Goal: Find contact information: Find contact information

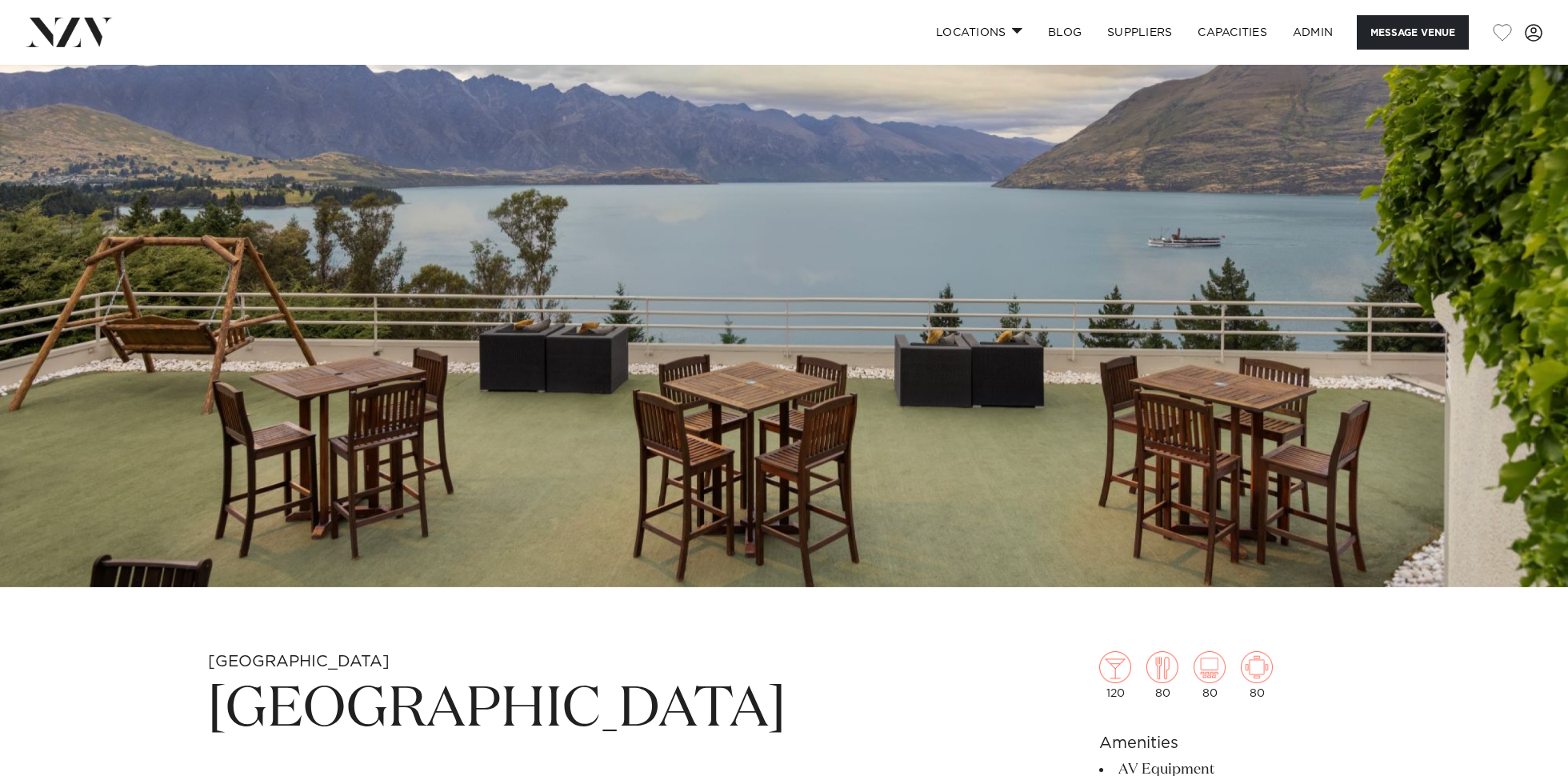
scroll to position [364, 0]
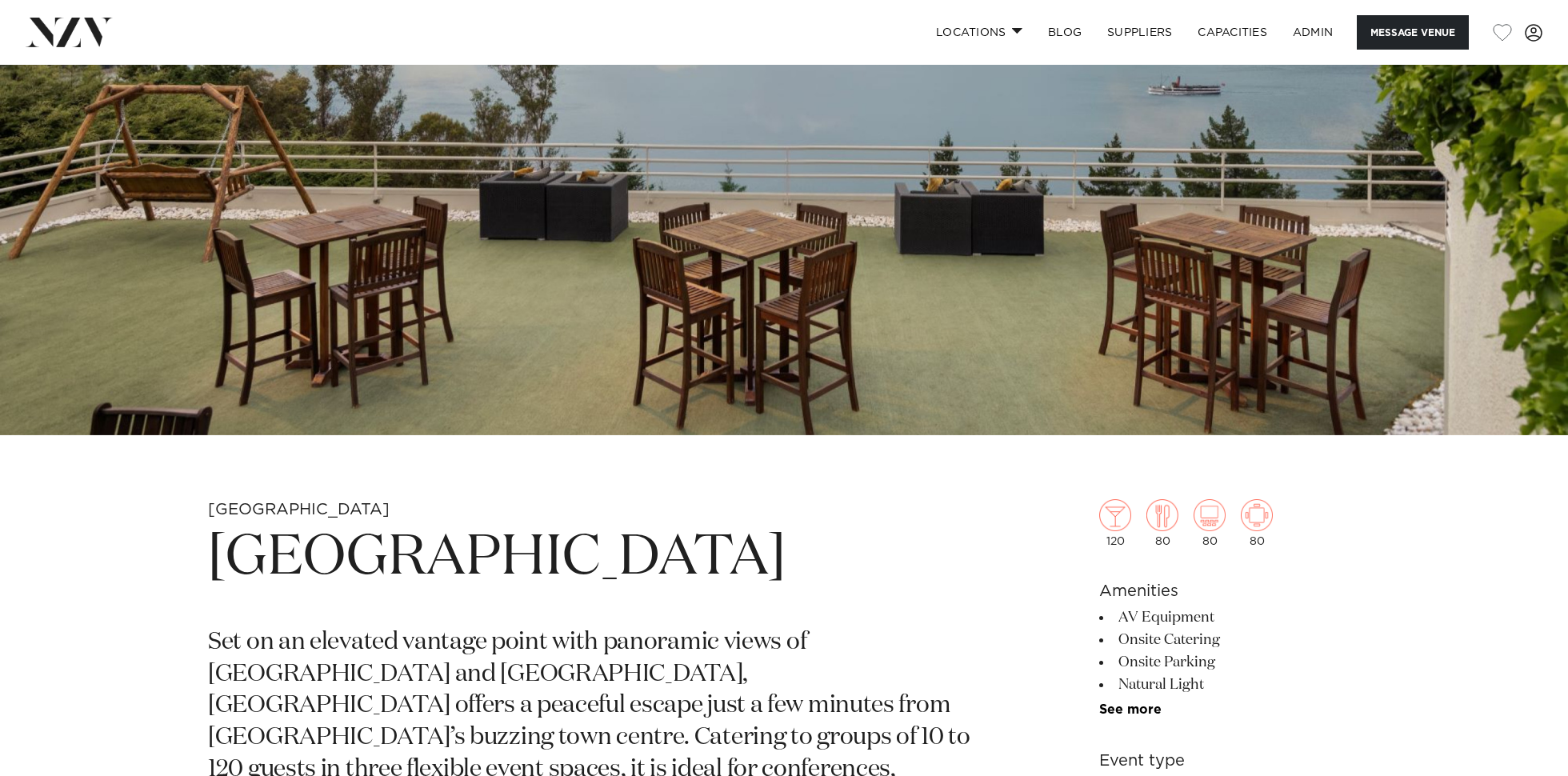
click at [645, 562] on h1 "[GEOGRAPHIC_DATA]" at bounding box center [597, 558] width 778 height 73
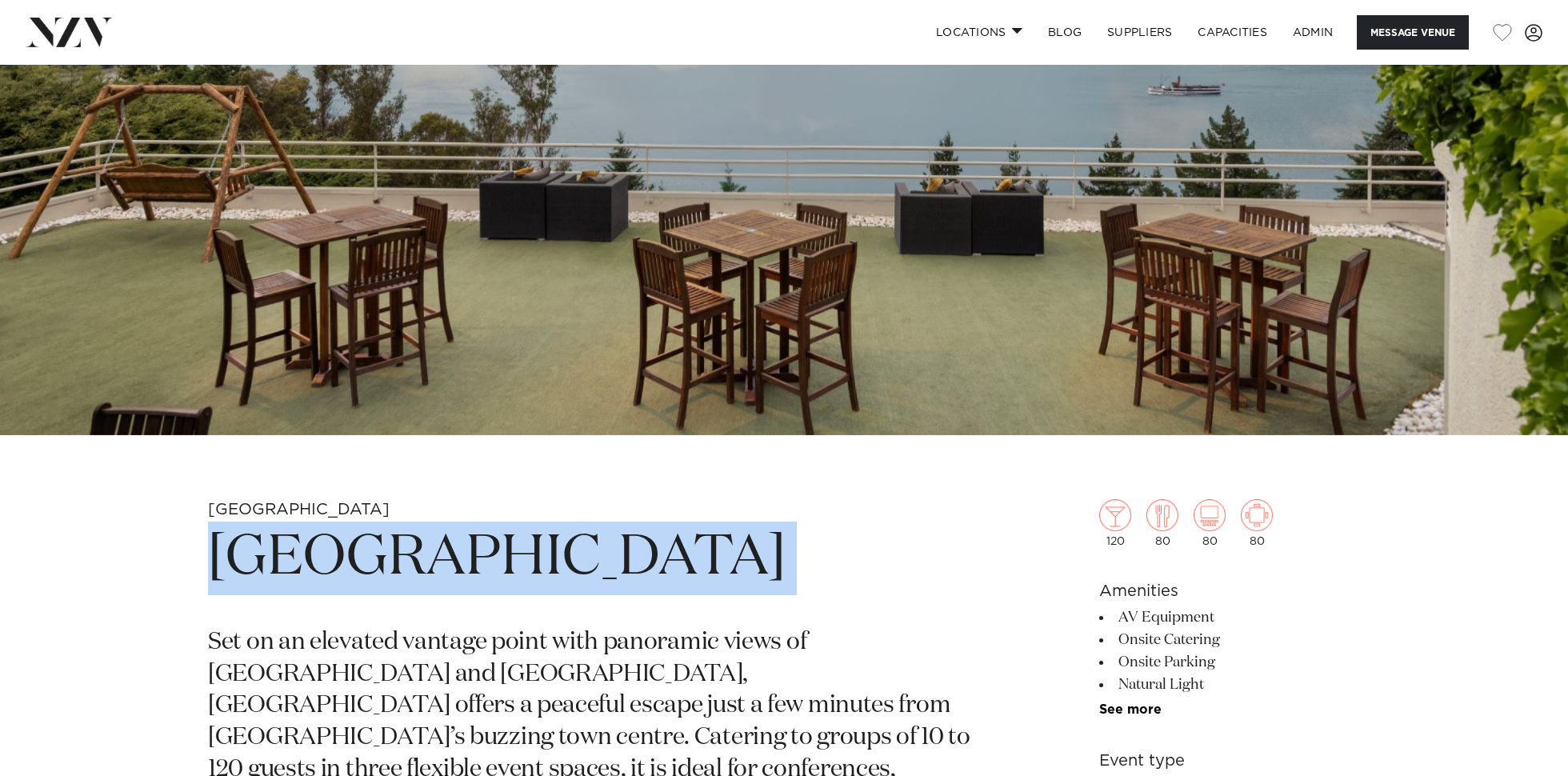
click at [645, 562] on h1 "[GEOGRAPHIC_DATA]" at bounding box center [597, 558] width 778 height 73
copy section "[GEOGRAPHIC_DATA]"
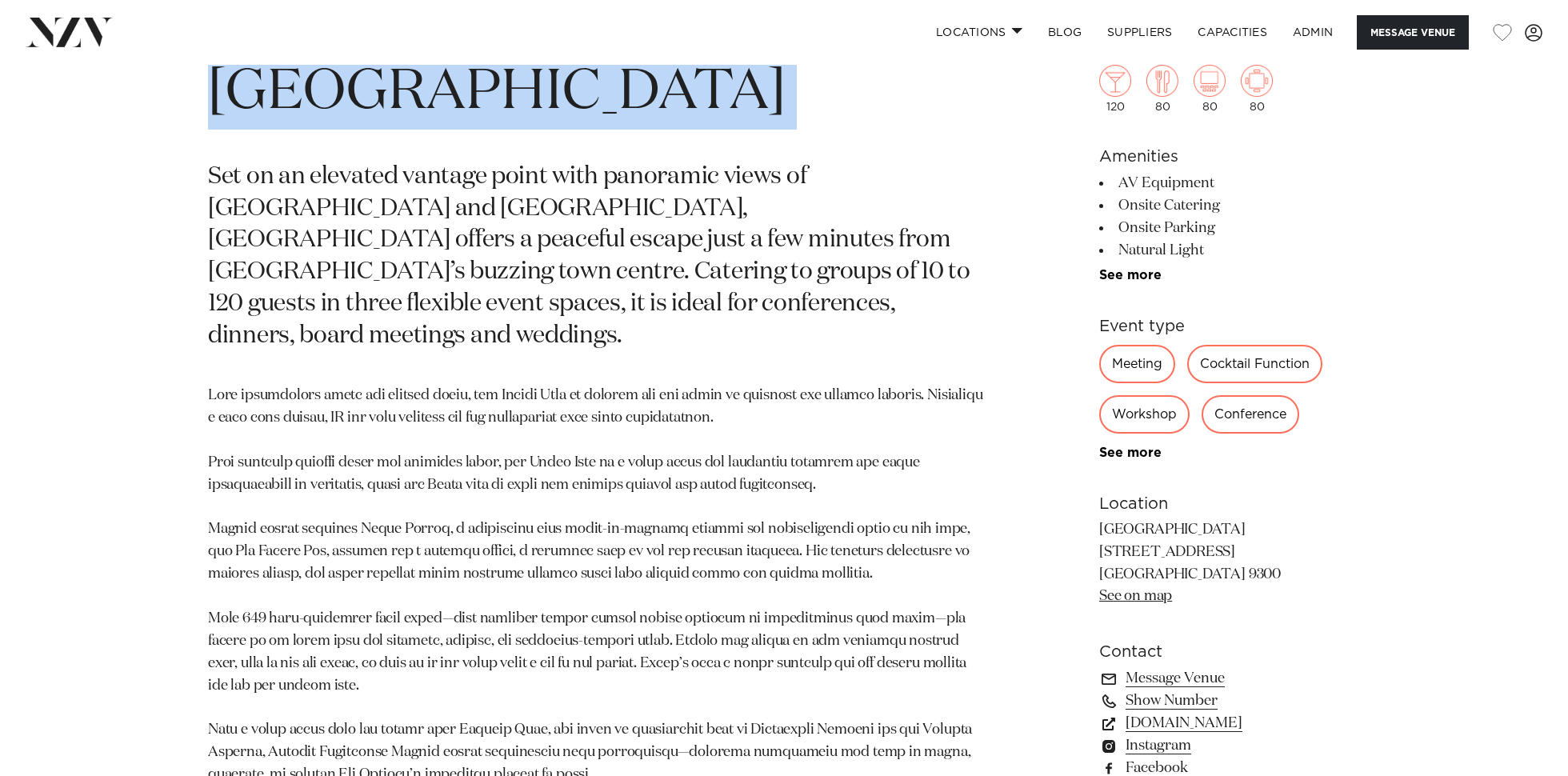
scroll to position [902, 0]
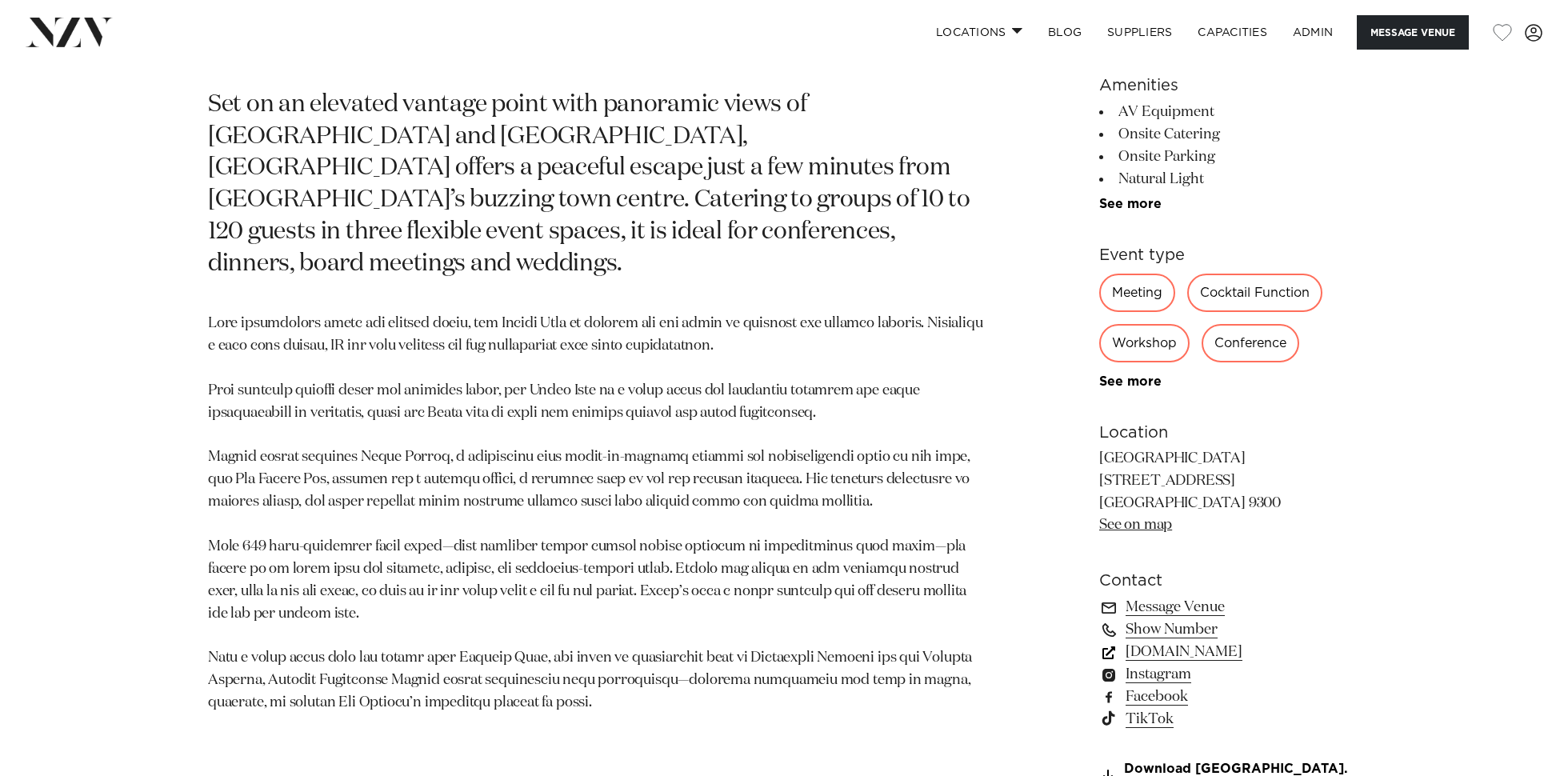
click at [1146, 643] on link "[DOMAIN_NAME]" at bounding box center [1230, 651] width 261 height 23
click at [1315, 32] on link "ADMIN" at bounding box center [1313, 32] width 66 height 35
